Goal: Book appointment/travel/reservation

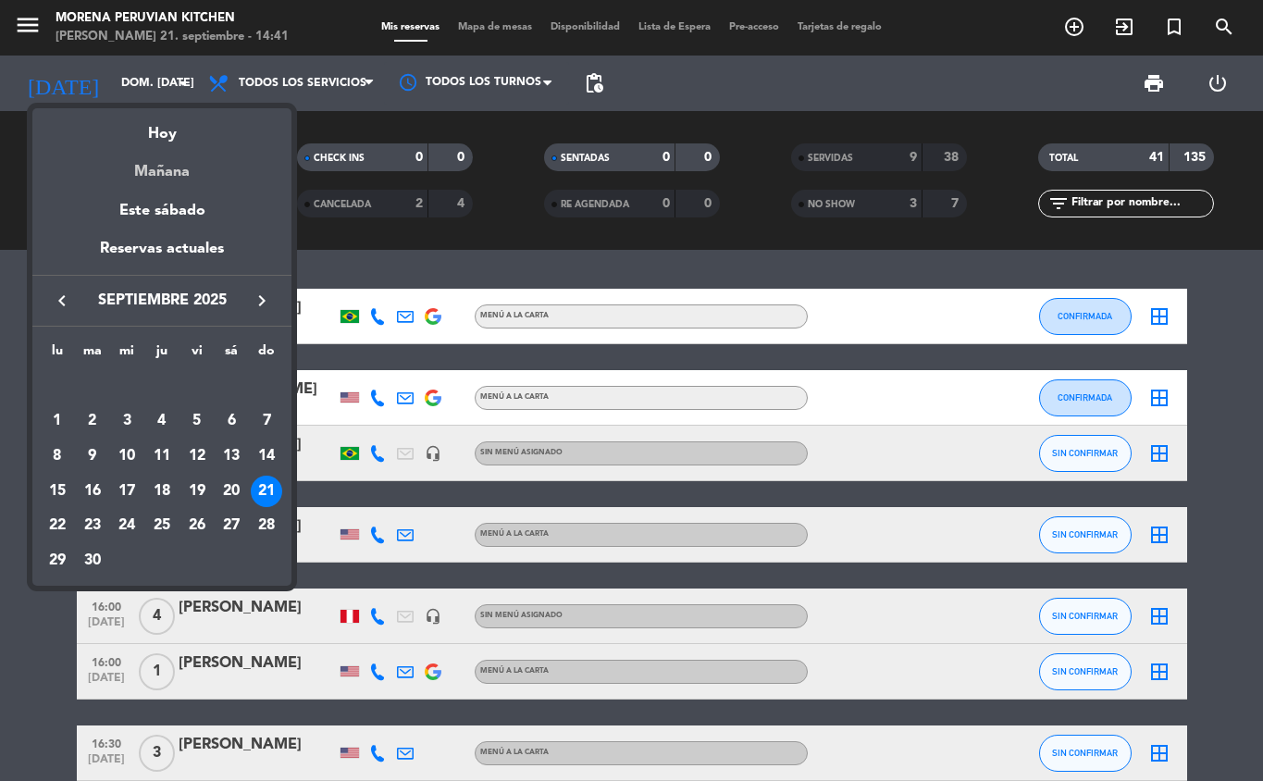
click at [189, 182] on div "Mañana" at bounding box center [161, 165] width 259 height 38
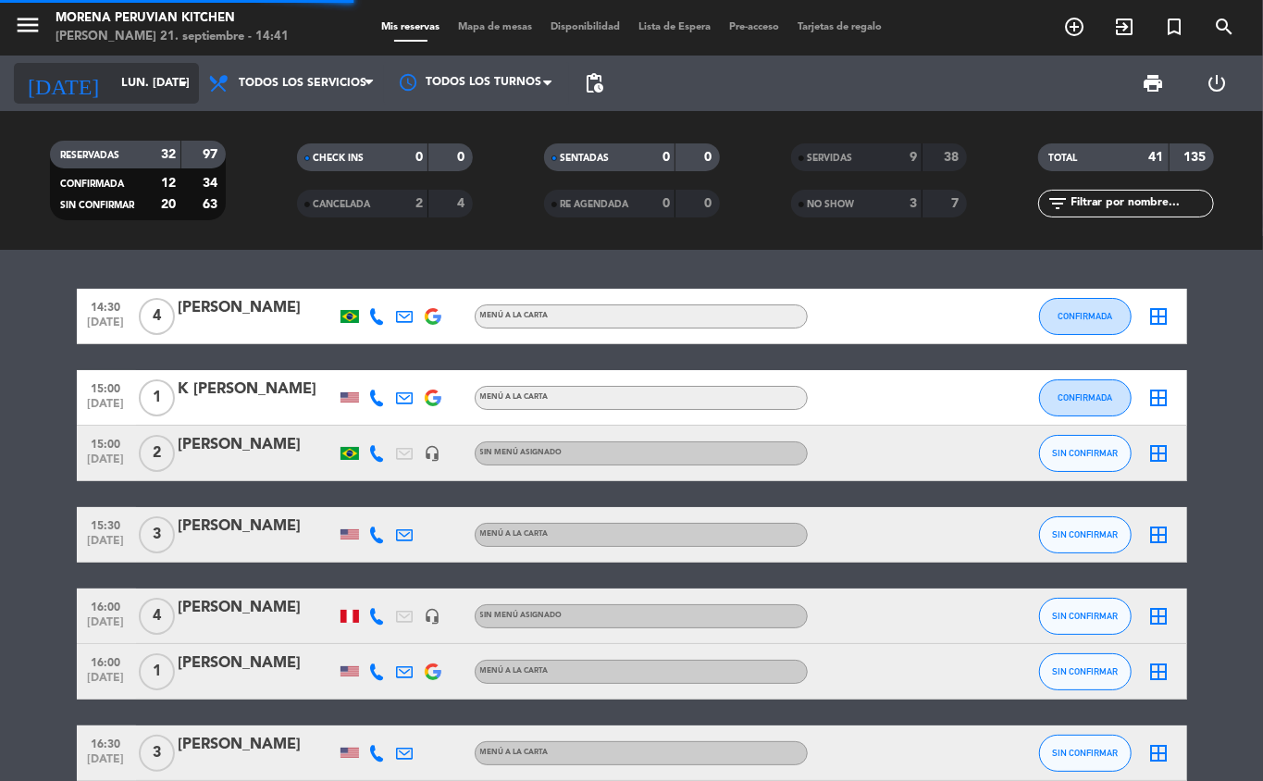
click at [144, 82] on input "lun. [DATE]" at bounding box center [190, 83] width 156 height 31
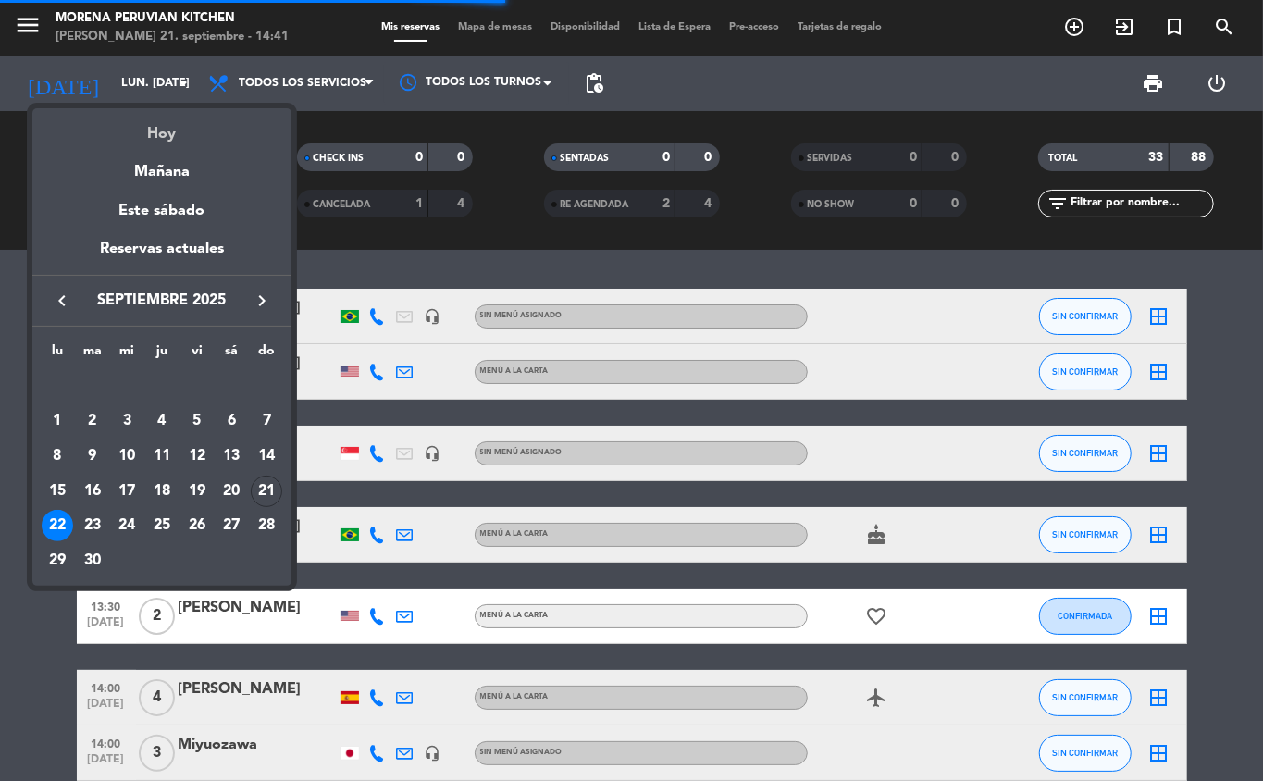
click at [200, 138] on div "Hoy" at bounding box center [161, 127] width 259 height 38
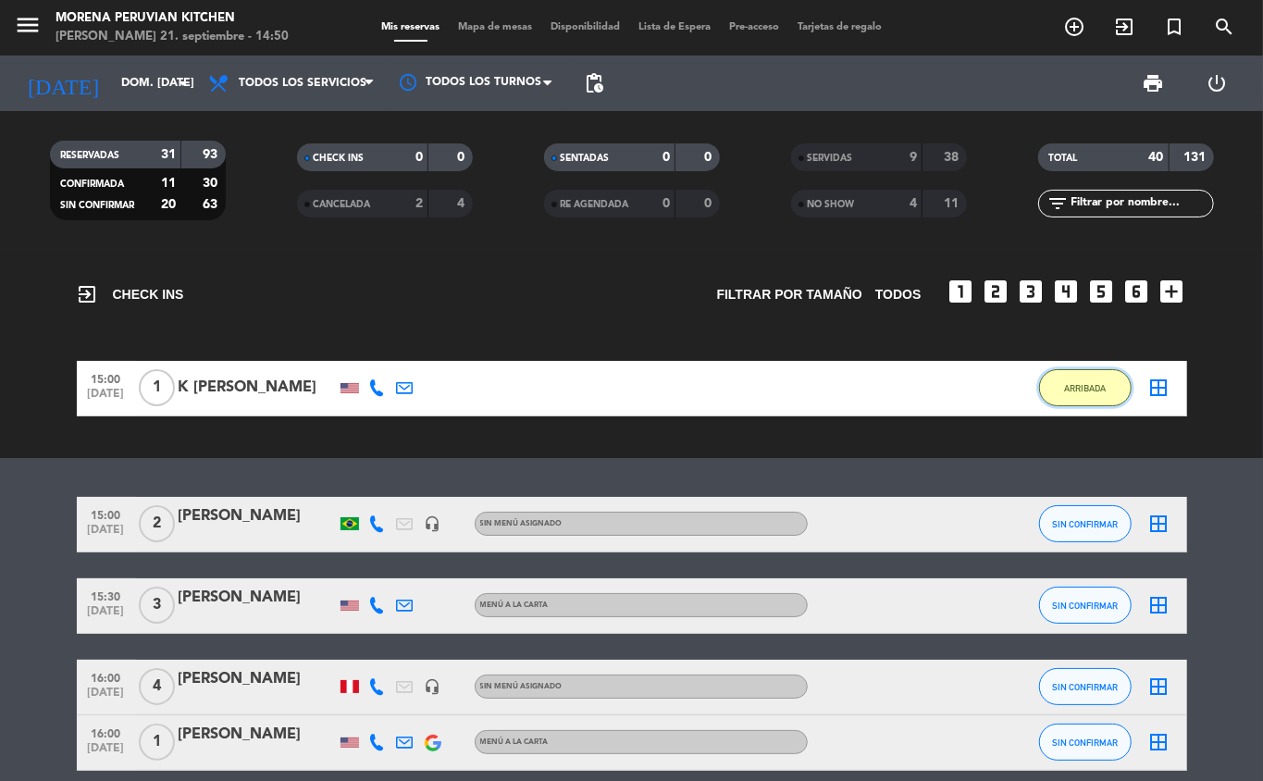
click at [1080, 387] on span "ARRIBADA" at bounding box center [1085, 388] width 42 height 10
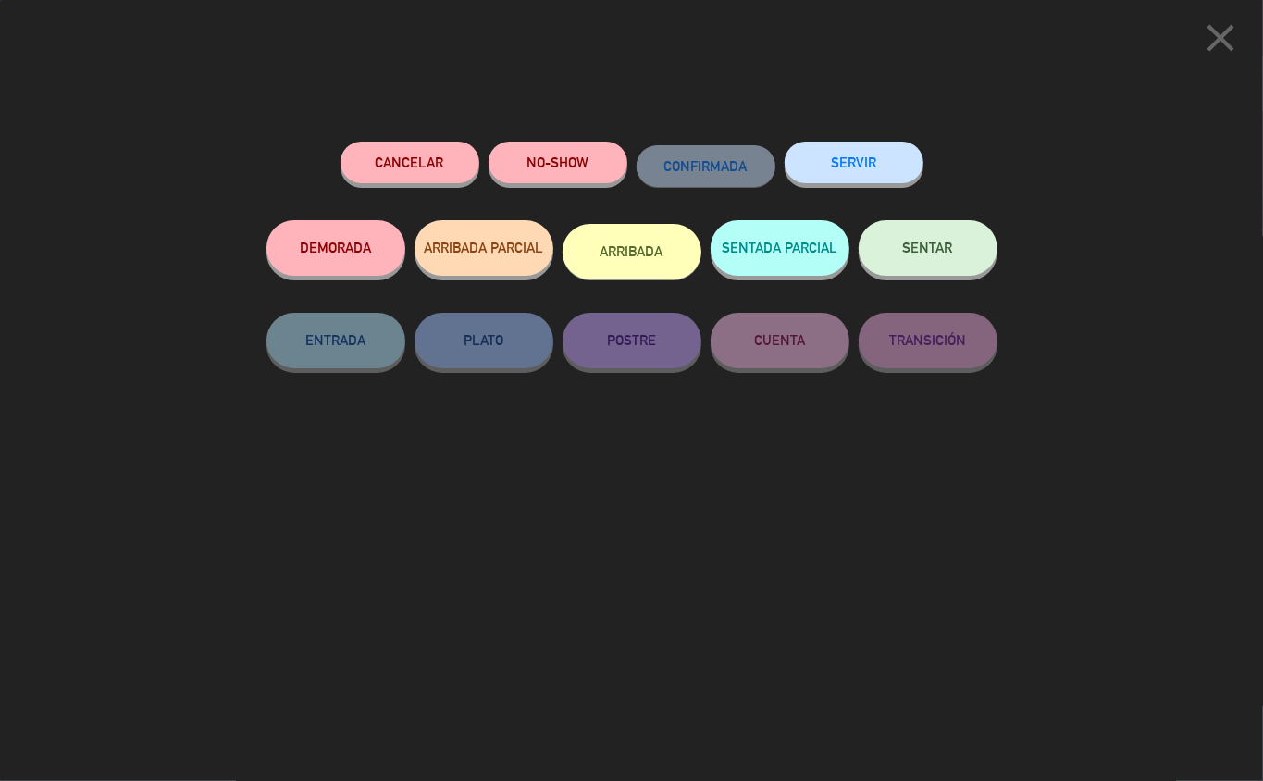
click at [870, 171] on button "SERVIR" at bounding box center [853, 163] width 139 height 42
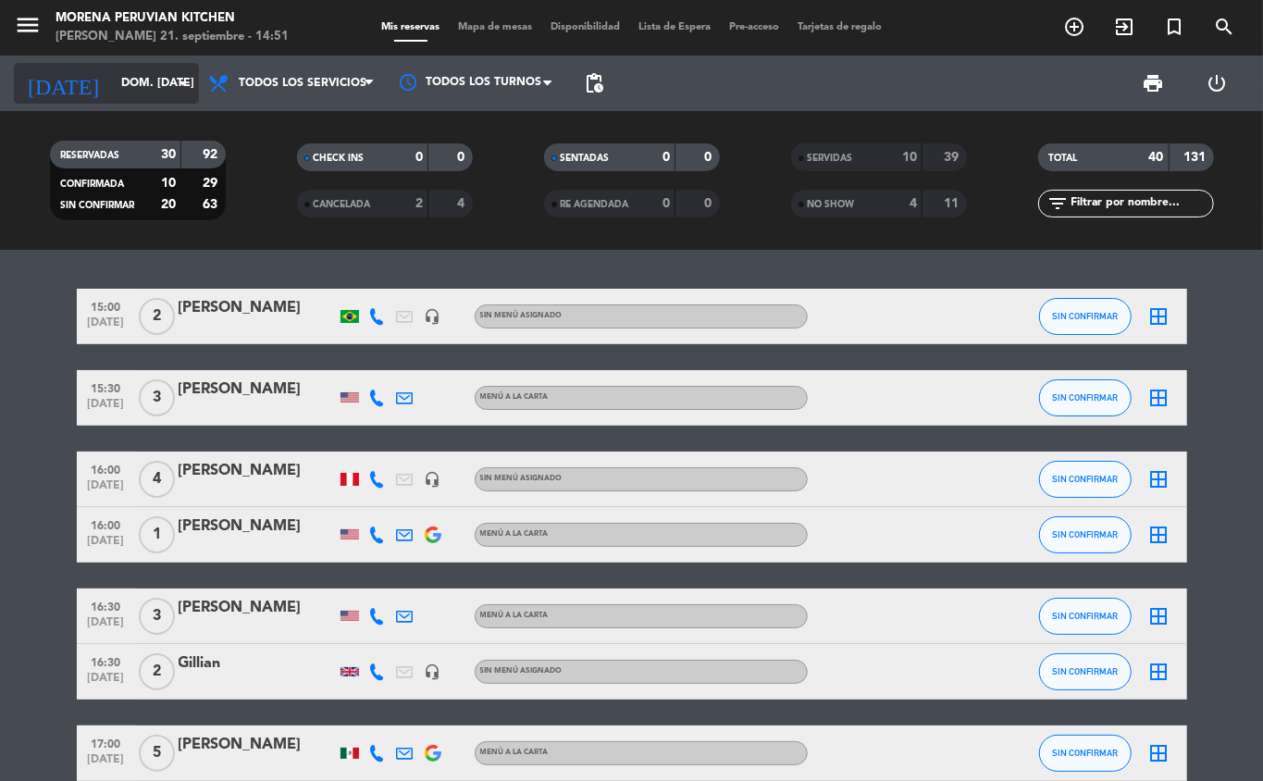
click at [167, 82] on input "dom. [DATE]" at bounding box center [190, 83] width 156 height 31
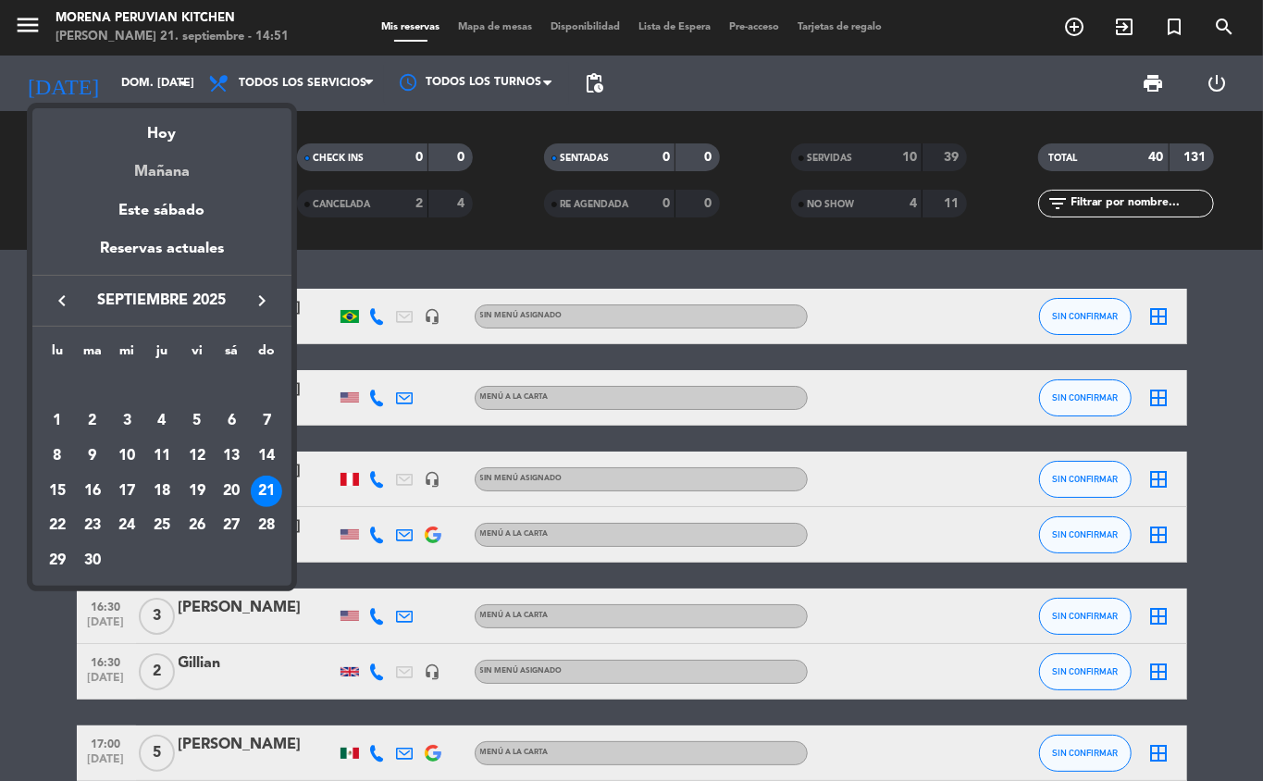
click at [196, 172] on div "Mañana" at bounding box center [161, 165] width 259 height 38
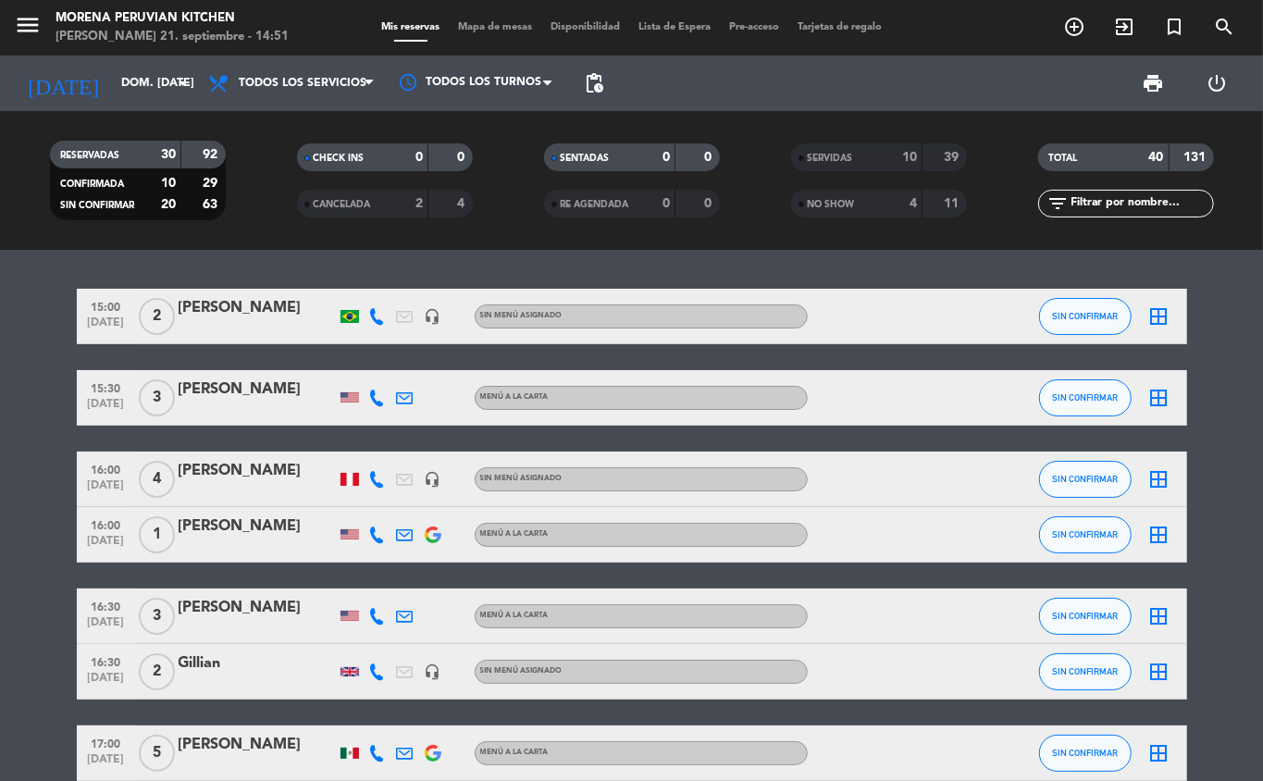
type input "lun. [DATE]"
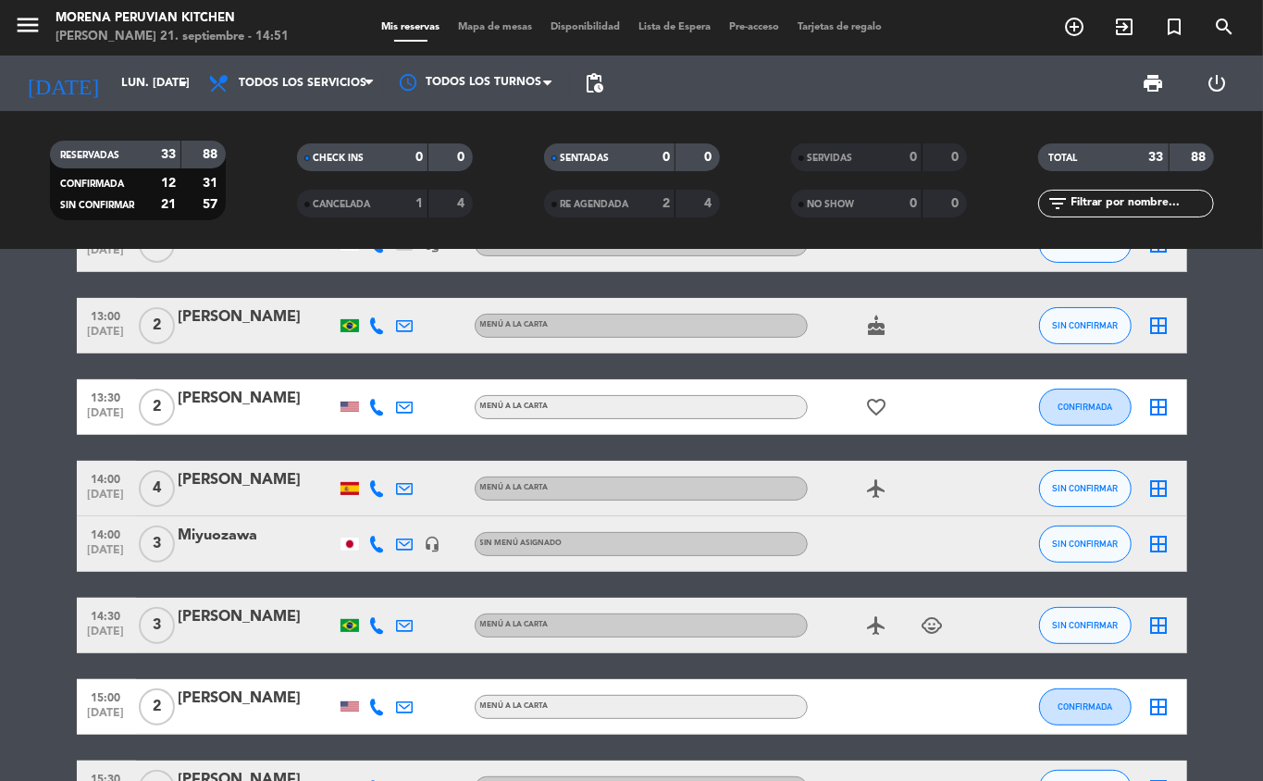
scroll to position [267, 0]
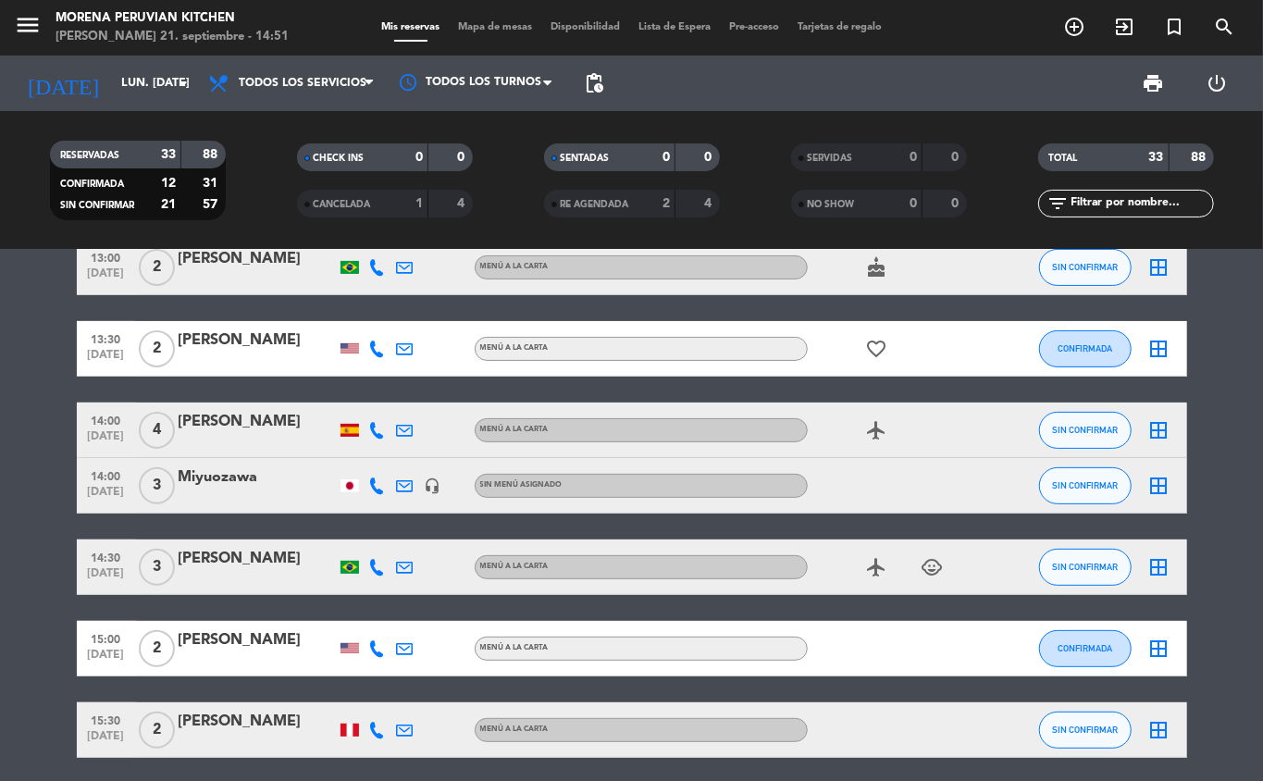
click at [1071, 27] on icon "add_circle_outline" at bounding box center [1074, 27] width 22 height 22
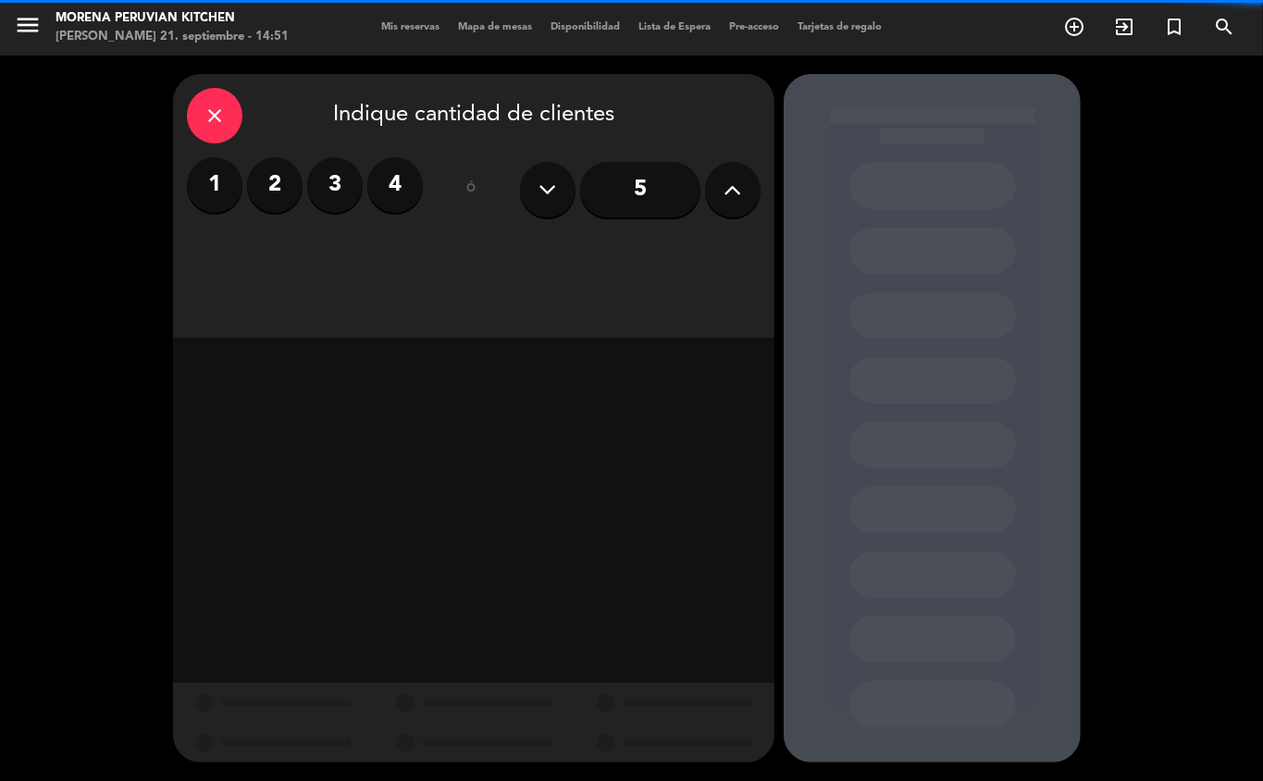
click at [275, 185] on label "2" at bounding box center [274, 184] width 55 height 55
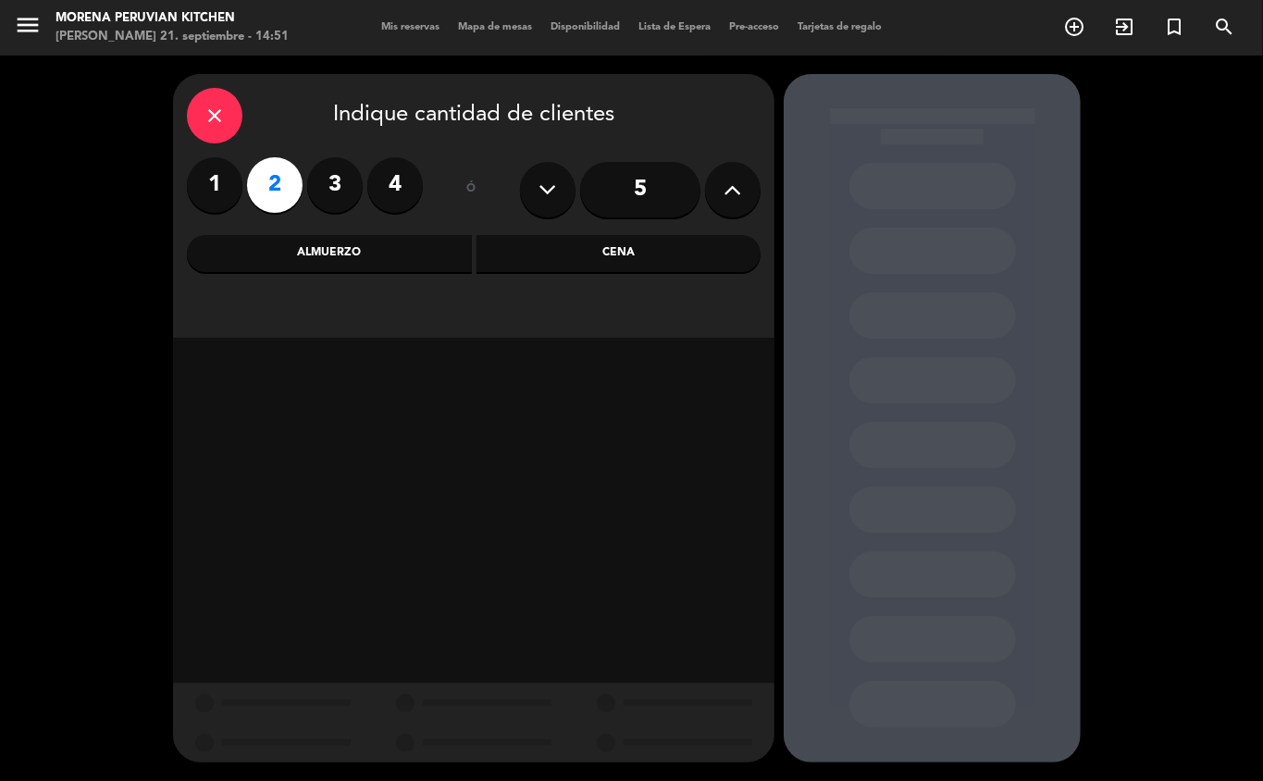
click at [378, 245] on div "Almuerzo" at bounding box center [329, 253] width 285 height 37
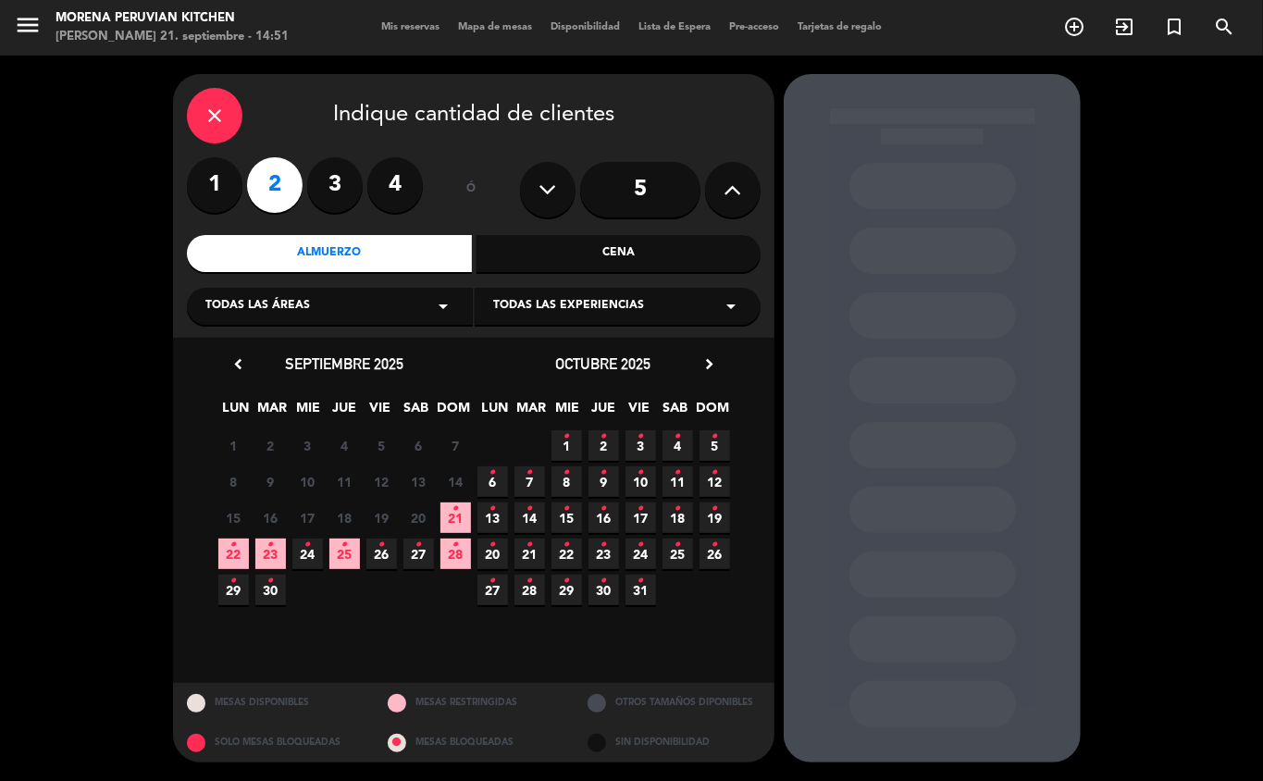
click at [449, 519] on span "21 •" at bounding box center [455, 517] width 31 height 31
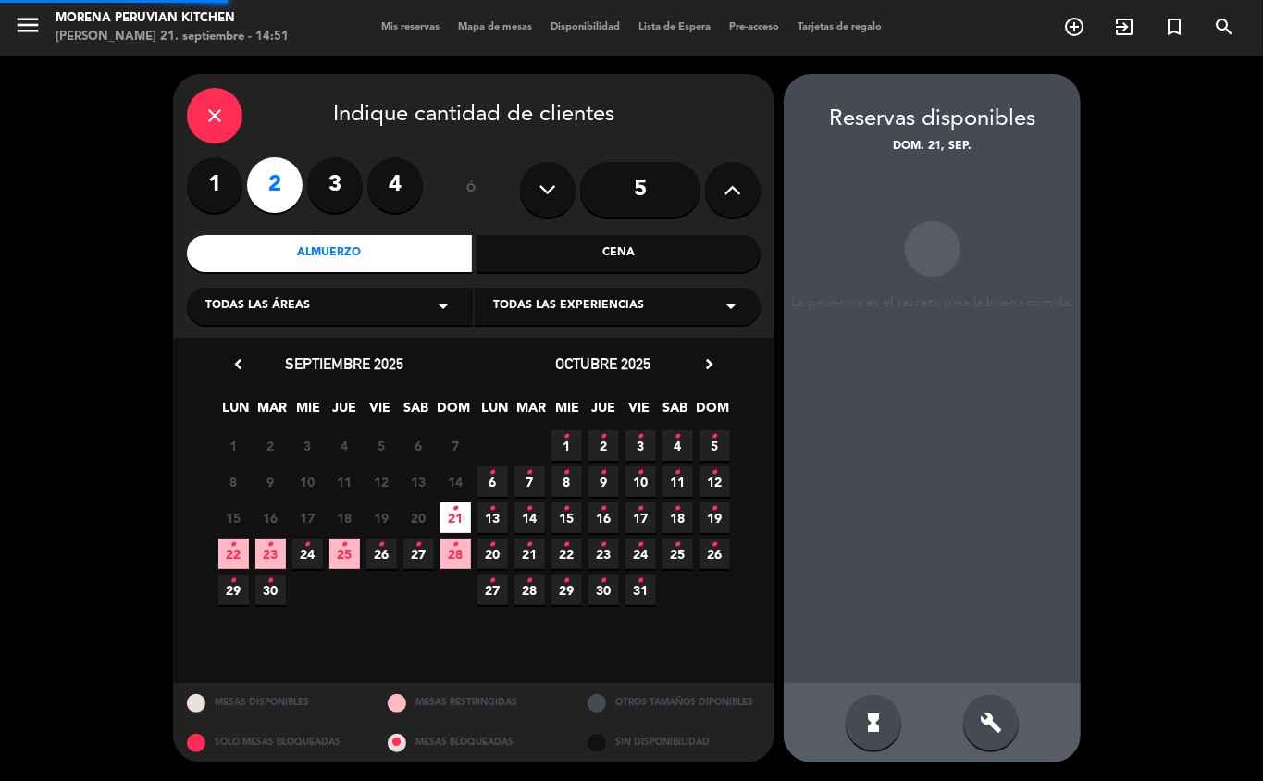
click at [224, 551] on span "22 •" at bounding box center [233, 553] width 31 height 31
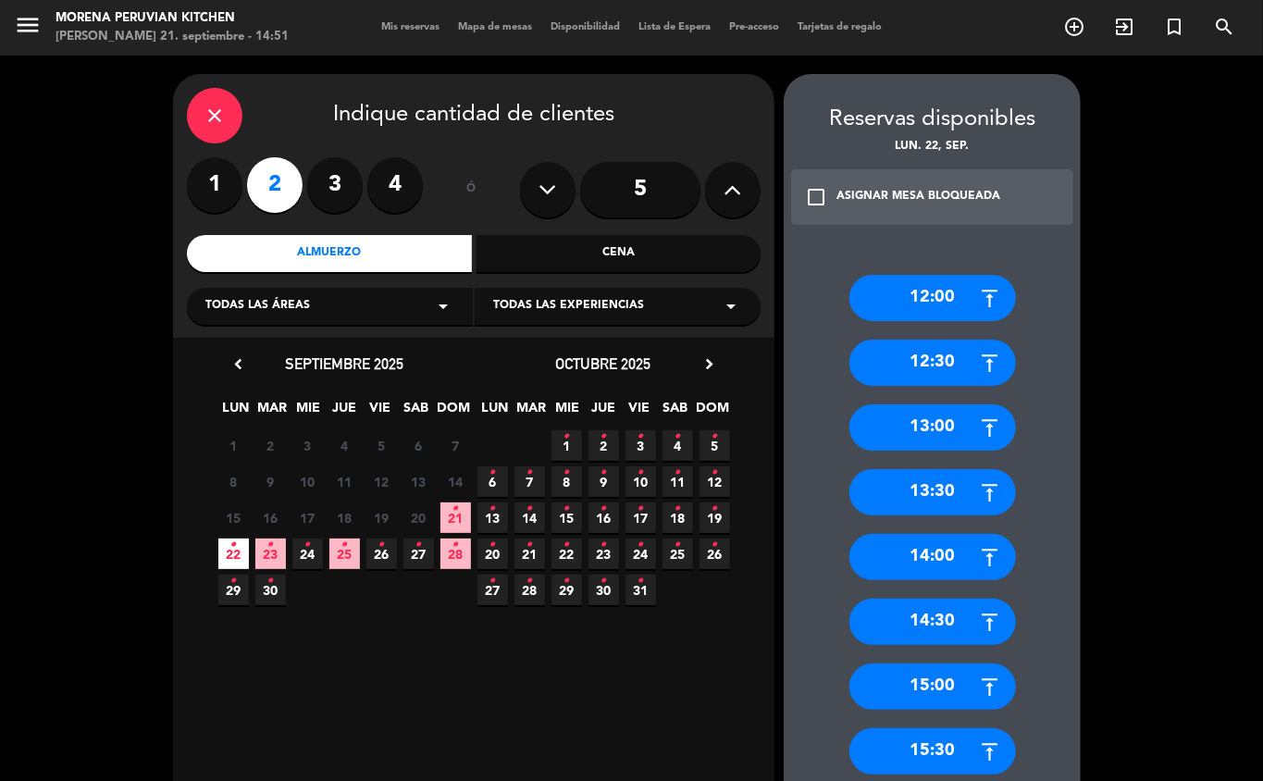
click at [947, 633] on div "14:30" at bounding box center [932, 621] width 166 height 46
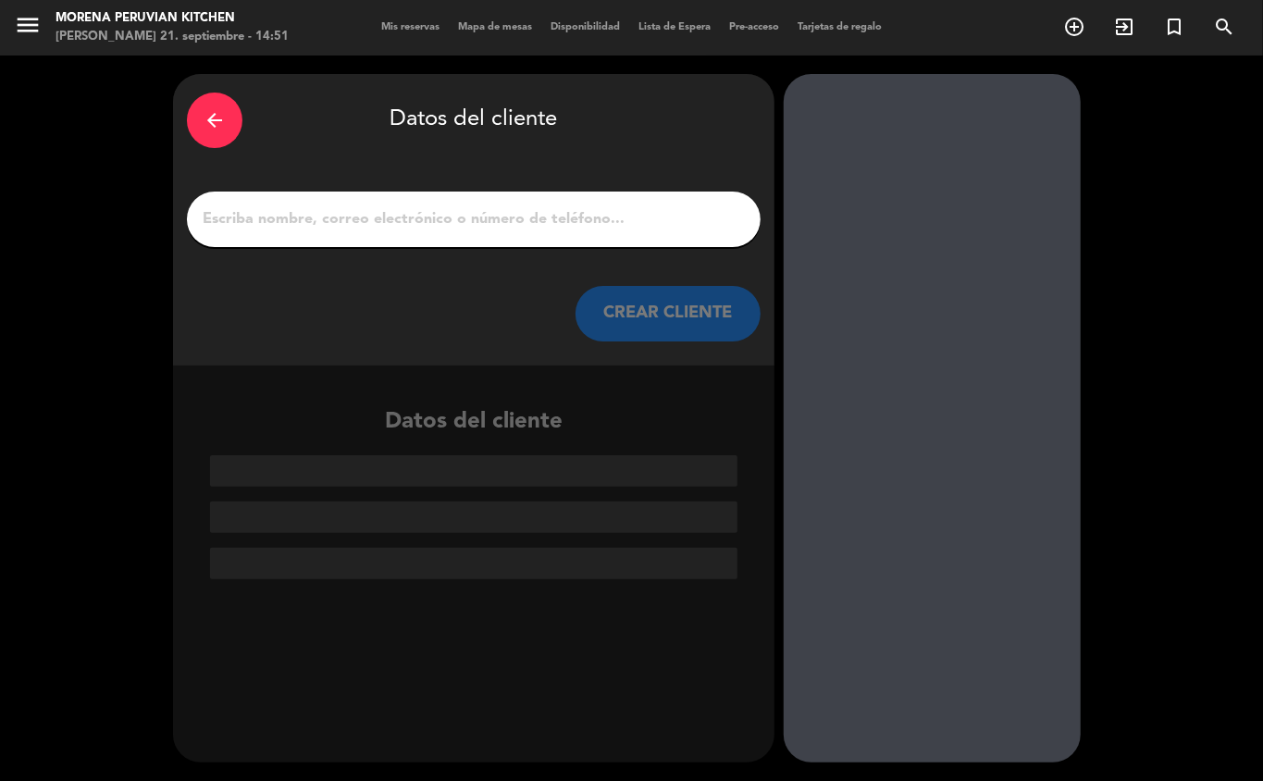
click at [449, 218] on input "1" at bounding box center [474, 219] width 546 height 26
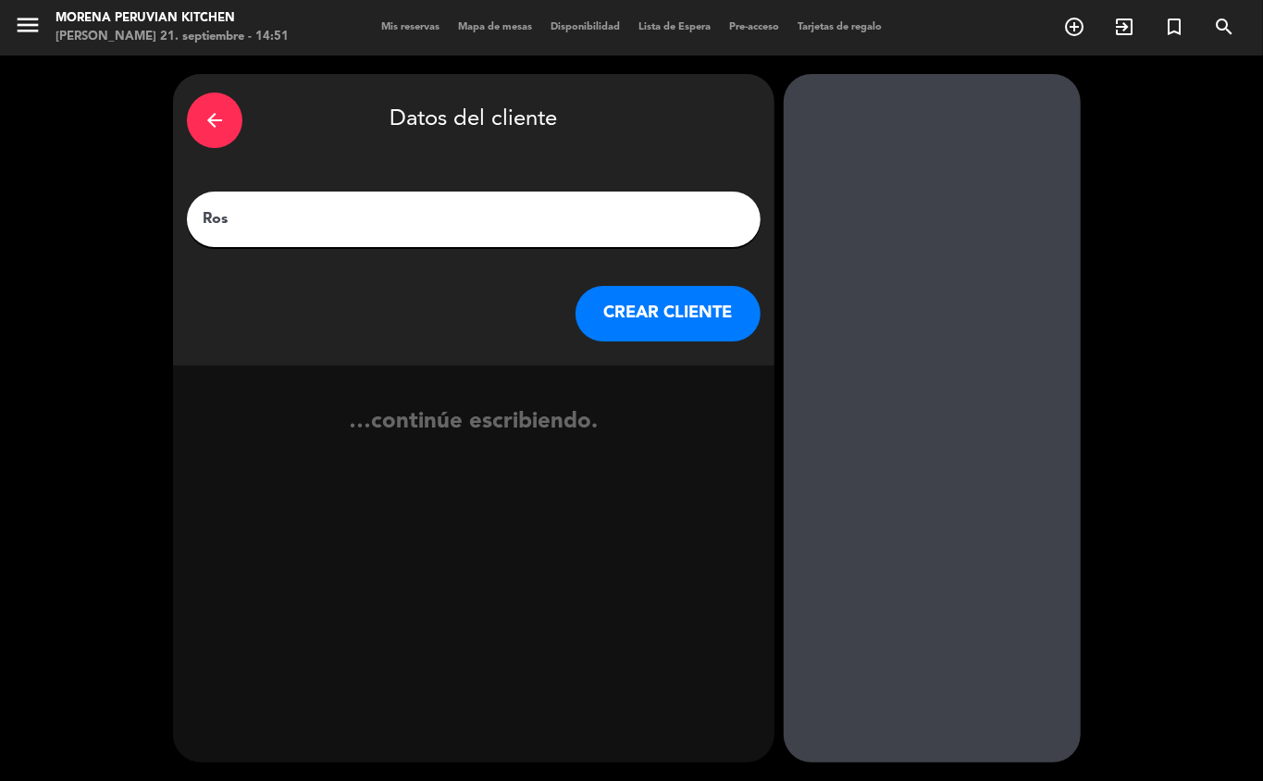
type input "Rosa"
click at [681, 300] on button "CREAR CLIENTE" at bounding box center [667, 313] width 185 height 55
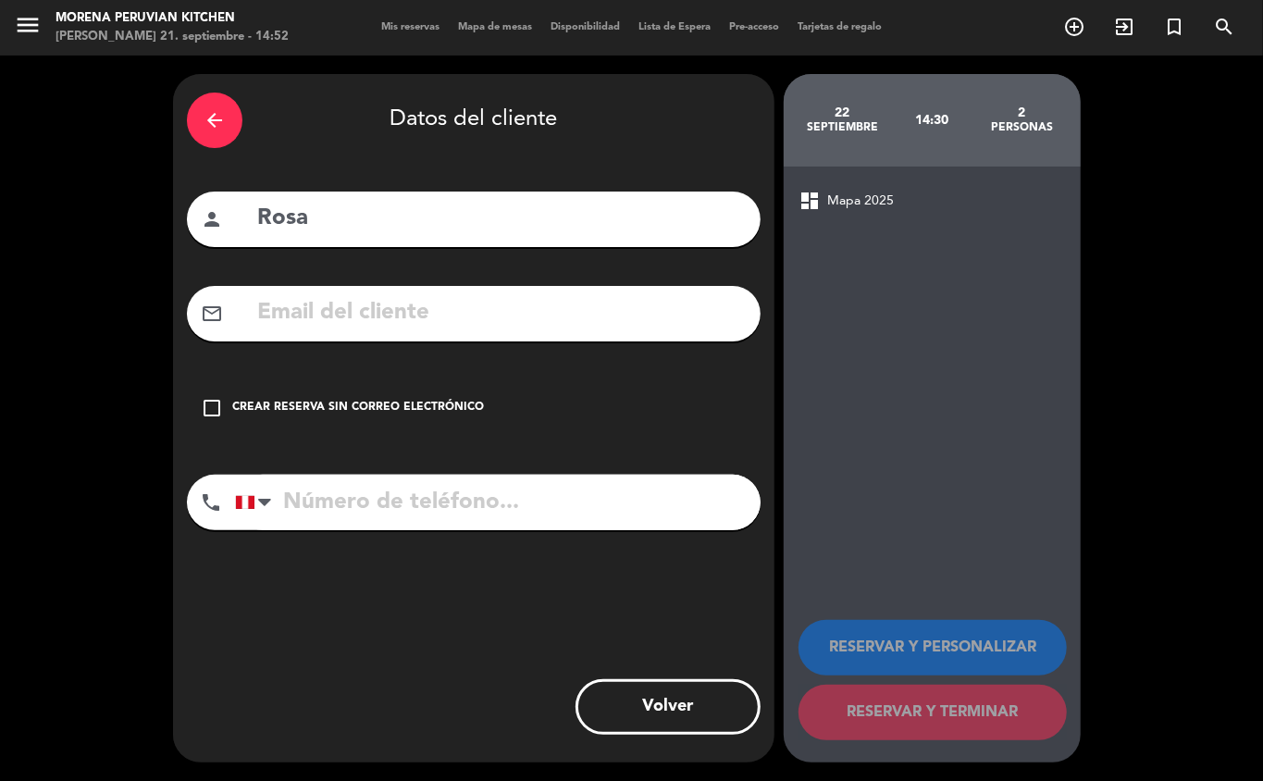
click at [462, 423] on div "check_box_outline_blank Crear reserva sin correo electrónico" at bounding box center [473, 407] width 573 height 55
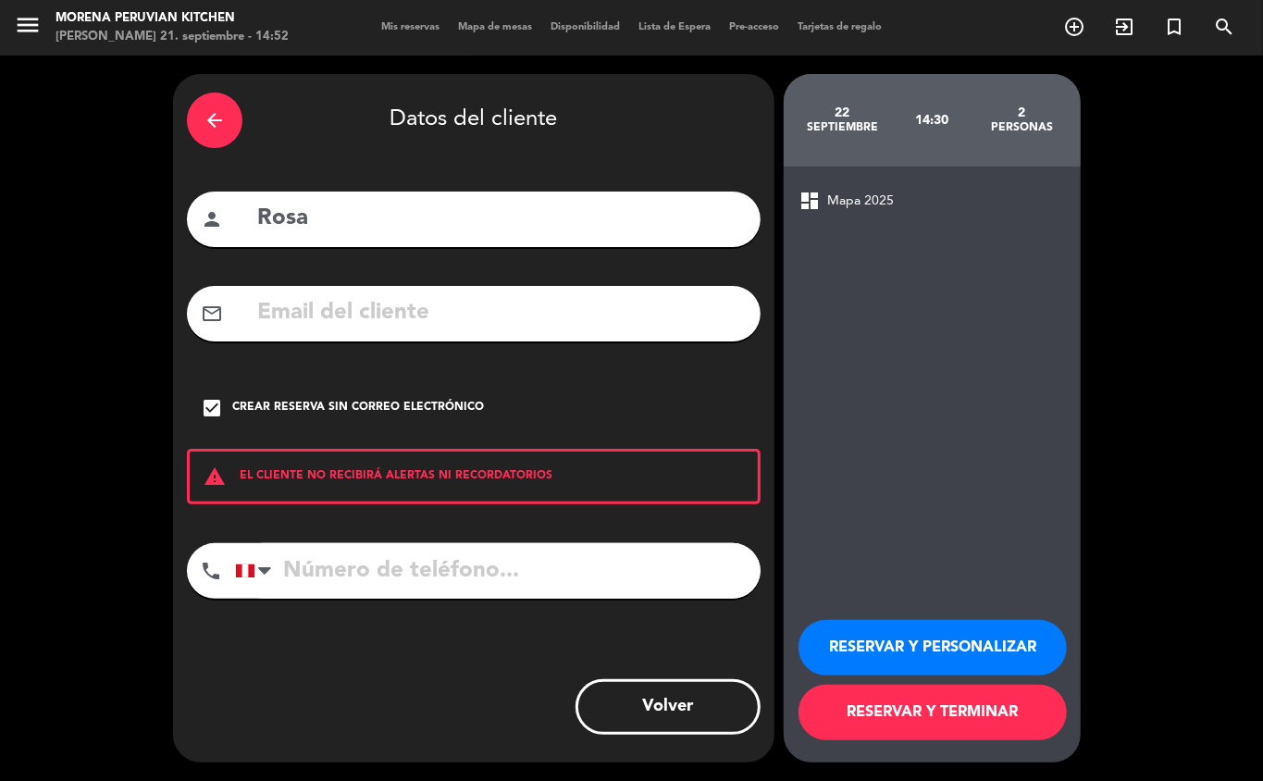
click at [453, 574] on input "tel" at bounding box center [497, 570] width 525 height 55
type input "[PHONE_NUMBER]"
click at [915, 708] on button "RESERVAR Y TERMINAR" at bounding box center [932, 711] width 268 height 55
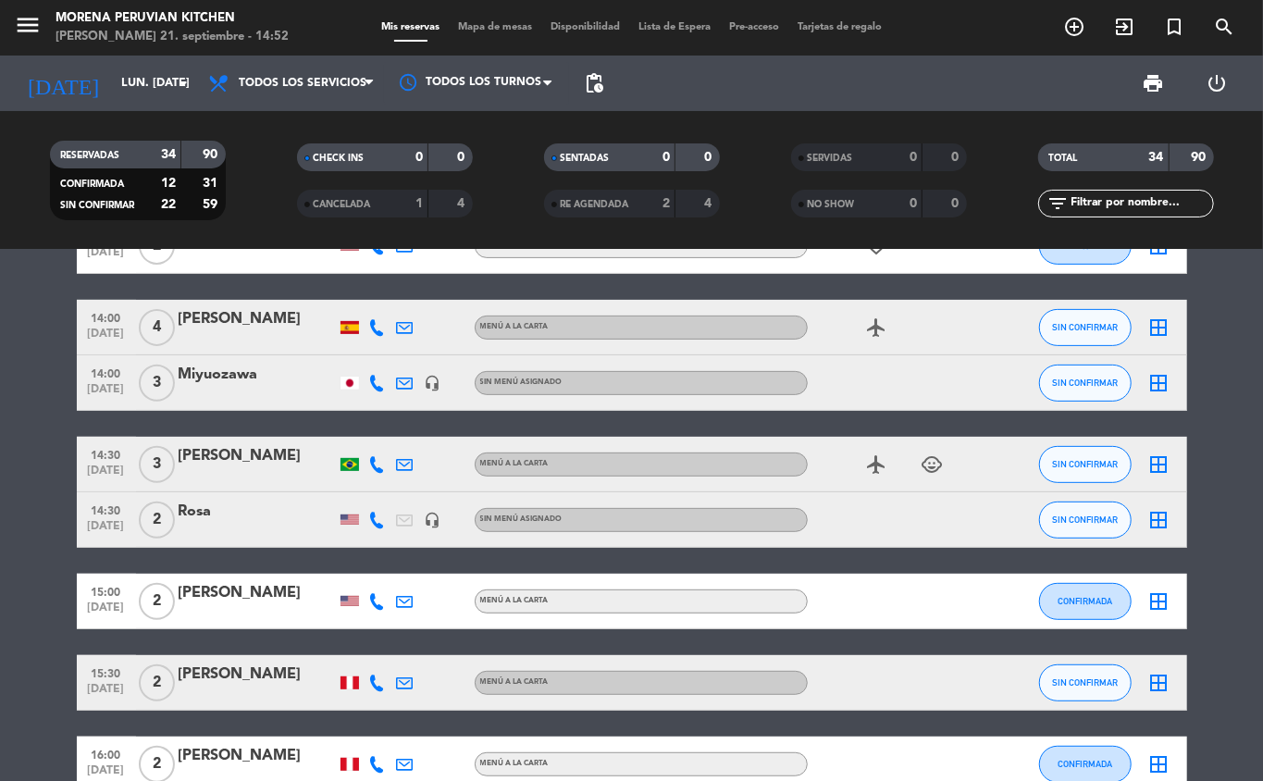
scroll to position [392, 0]
